Goal: Check status: Check status

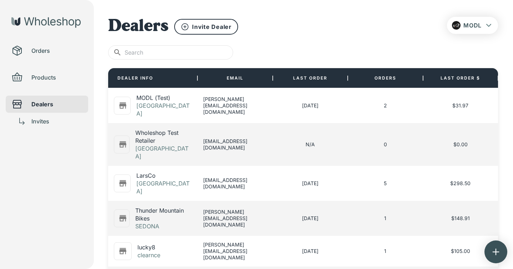
scroll to position [859, 0]
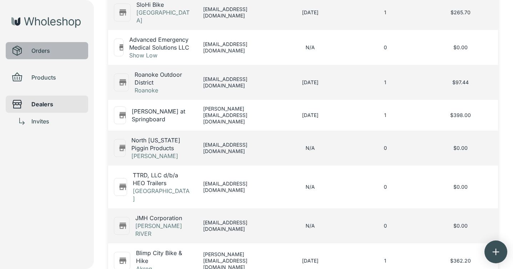
click at [49, 54] on span "Orders" at bounding box center [56, 50] width 51 height 9
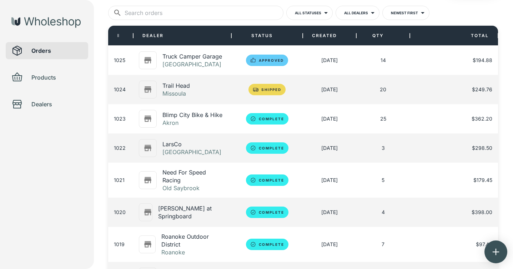
scroll to position [51, 0]
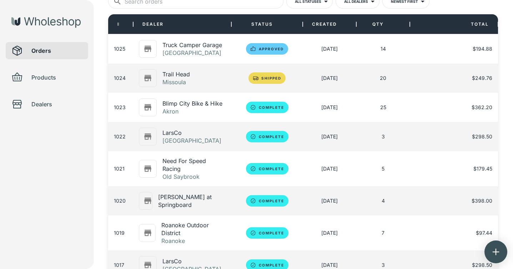
click at [192, 163] on p "Need For Speed Racing" at bounding box center [194, 165] width 63 height 16
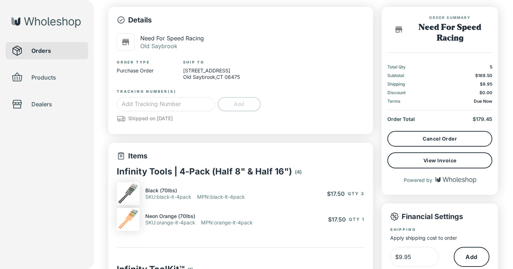
type input "*"
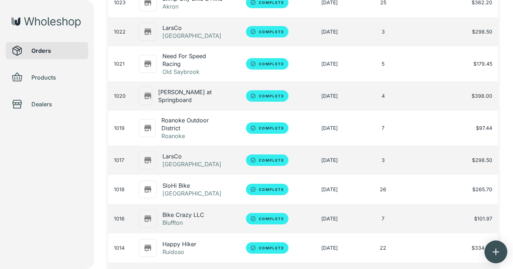
scroll to position [166, 0]
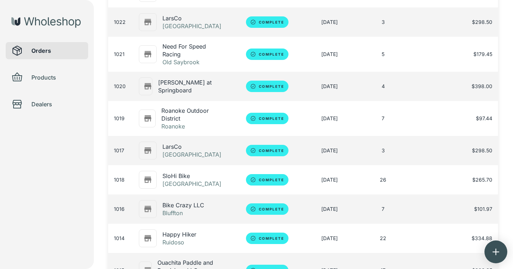
click at [181, 178] on p "SloHi Bike" at bounding box center [192, 176] width 59 height 8
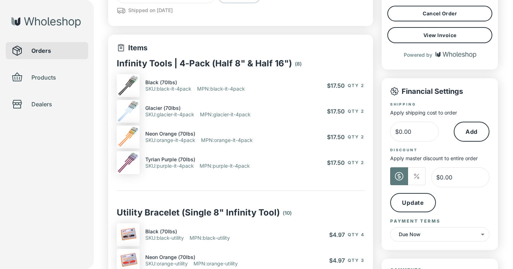
type input "*"
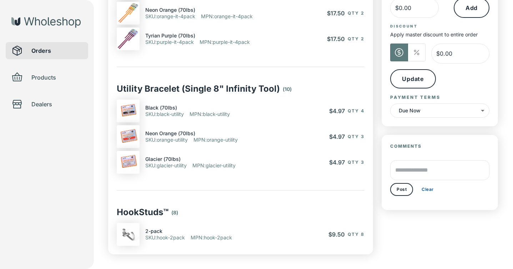
scroll to position [337, 0]
